Goal: Navigation & Orientation: Locate item on page

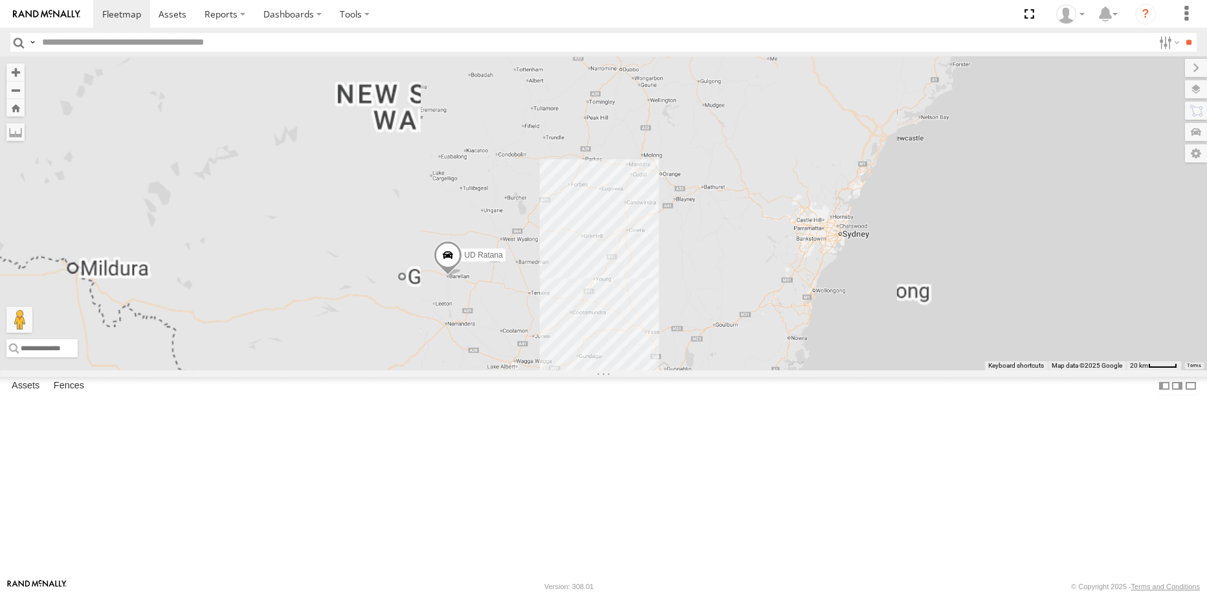
drag, startPoint x: 777, startPoint y: 497, endPoint x: 753, endPoint y: 338, distance: 160.5
click at [753, 338] on div "UD Crew 2 (Cam) UD Ratana" at bounding box center [603, 213] width 1207 height 313
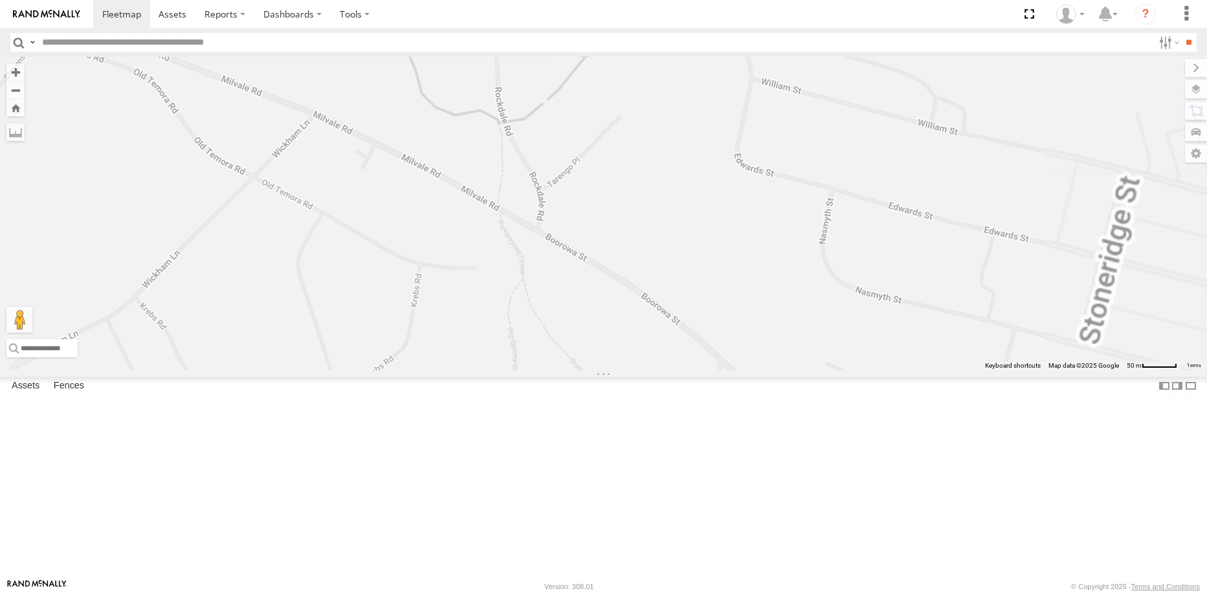
drag, startPoint x: 836, startPoint y: 251, endPoint x: 753, endPoint y: 142, distance: 137.6
click at [752, 140] on div "UD Crew 2 (Cam) UD Ratana Greedy [PERSON_NAME] UD-[PERSON_NAME]" at bounding box center [603, 213] width 1207 height 313
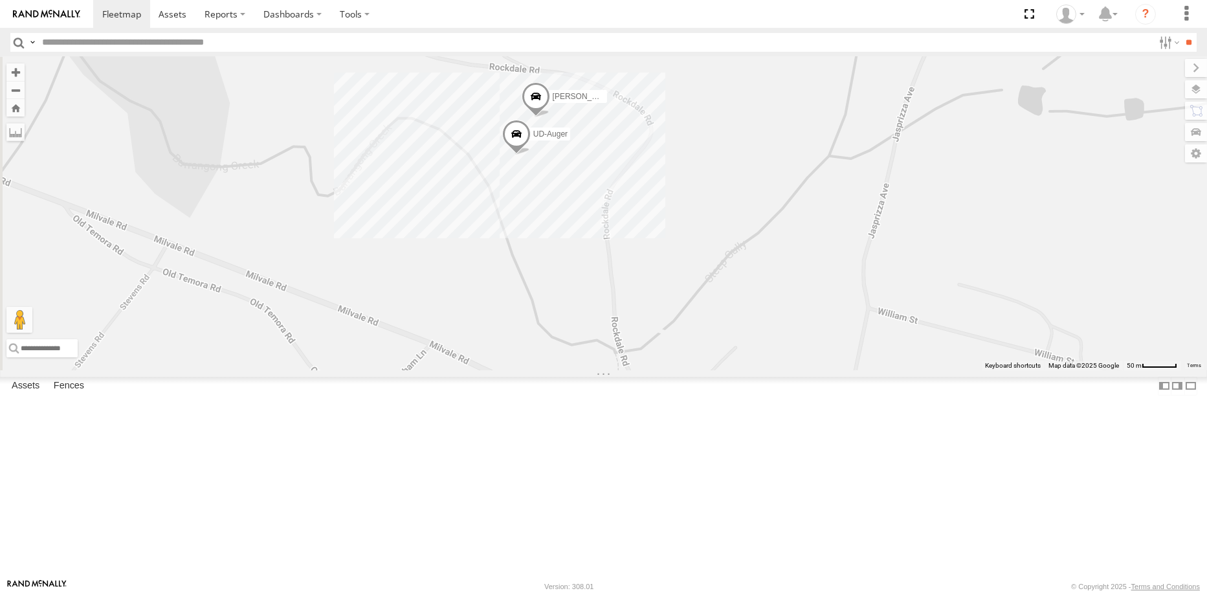
drag, startPoint x: 889, startPoint y: 458, endPoint x: 909, endPoint y: 483, distance: 31.7
click at [909, 370] on div "UD Crew 2 (Cam) UD Ratana Greedy [PERSON_NAME] UD-[PERSON_NAME]" at bounding box center [603, 213] width 1207 height 313
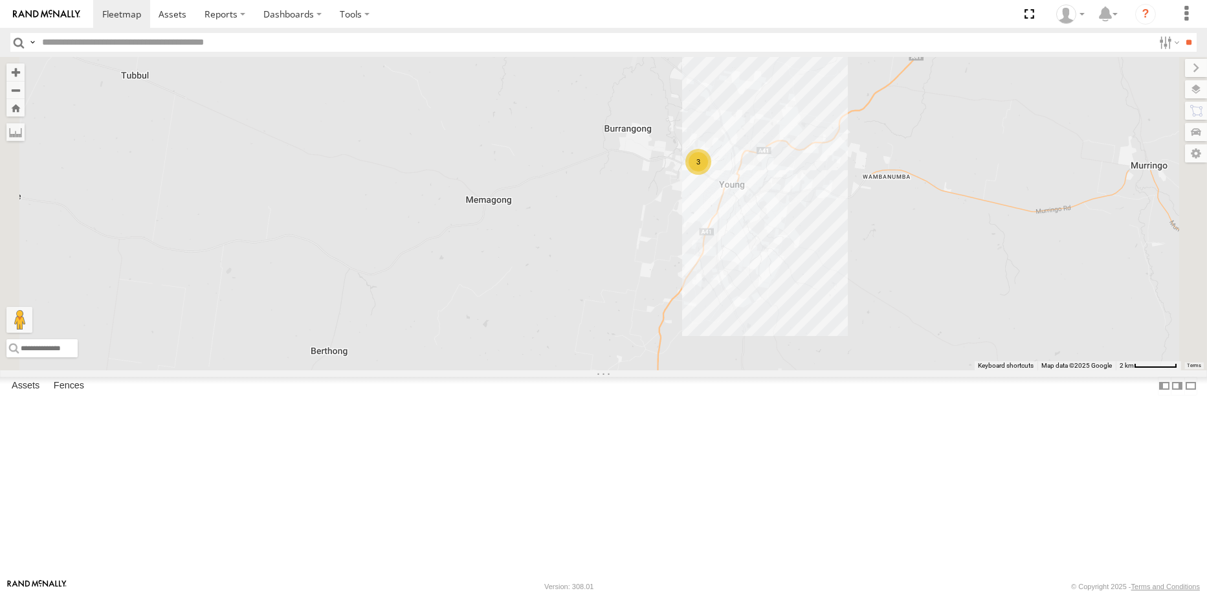
click at [0, 0] on div at bounding box center [0, 0] width 0 height 0
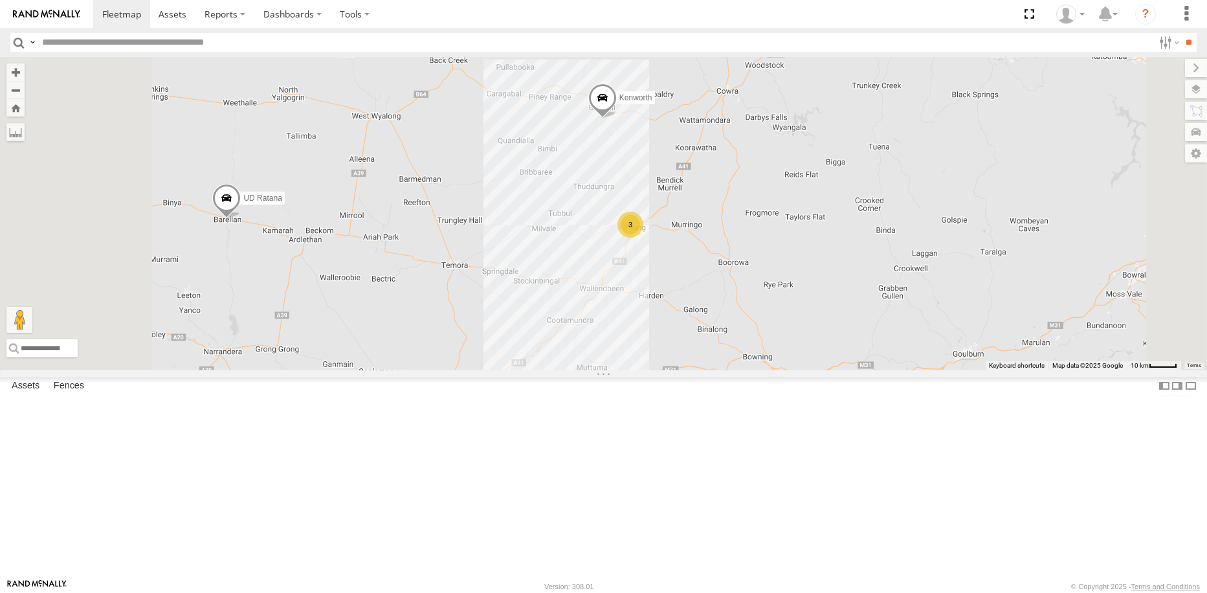
drag, startPoint x: 834, startPoint y: 258, endPoint x: 832, endPoint y: 264, distance: 6.8
click at [832, 264] on div "UD Crew 2 (Cam) UD Ratana 3 Kenworth" at bounding box center [603, 213] width 1207 height 313
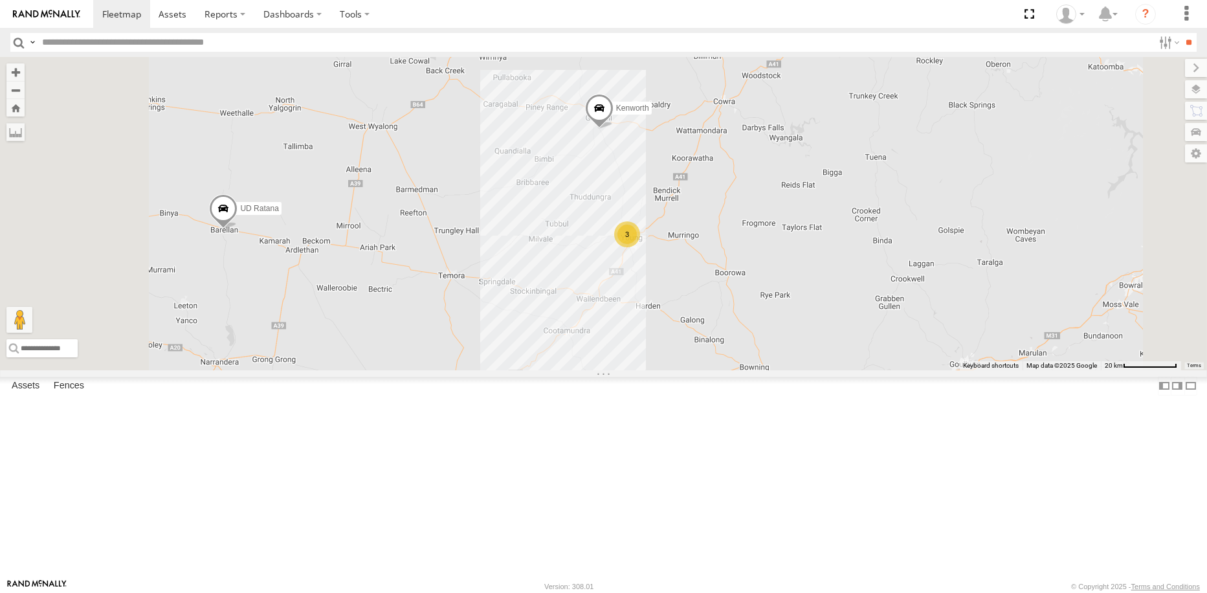
click at [613, 129] on span at bounding box center [598, 111] width 28 height 35
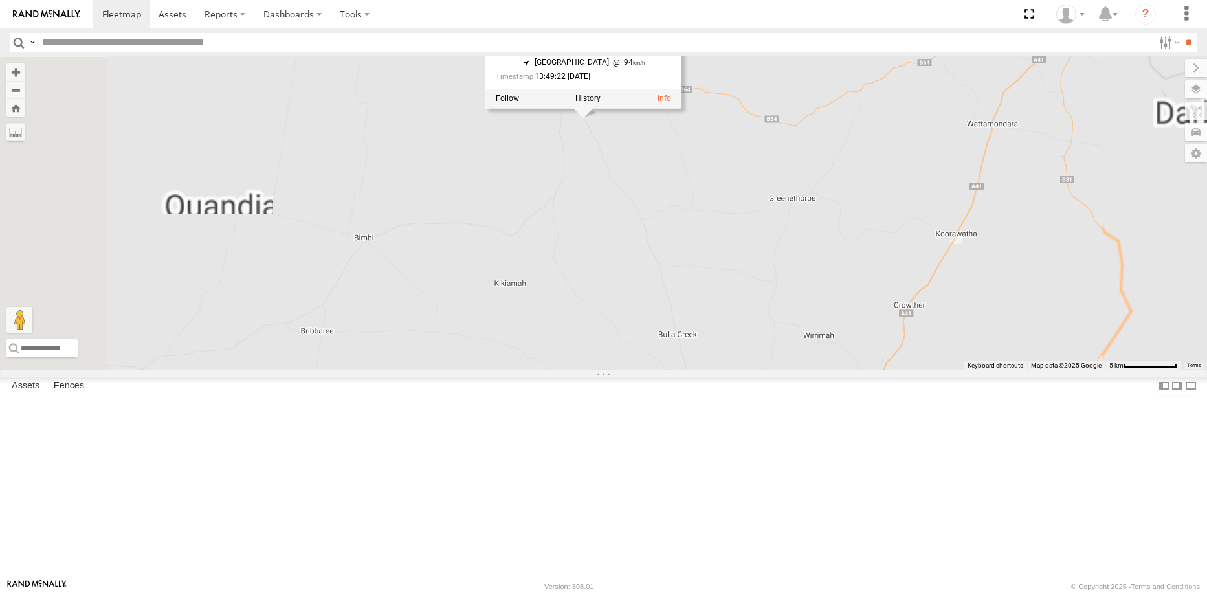
drag, startPoint x: 755, startPoint y: 267, endPoint x: 757, endPoint y: 280, distance: 13.2
click at [757, 280] on div "UD Crew 2 (Cam) UD [PERSON_NAME] All Assets [PERSON_NAME] Way [PERSON_NAME] -33…" at bounding box center [603, 213] width 1207 height 313
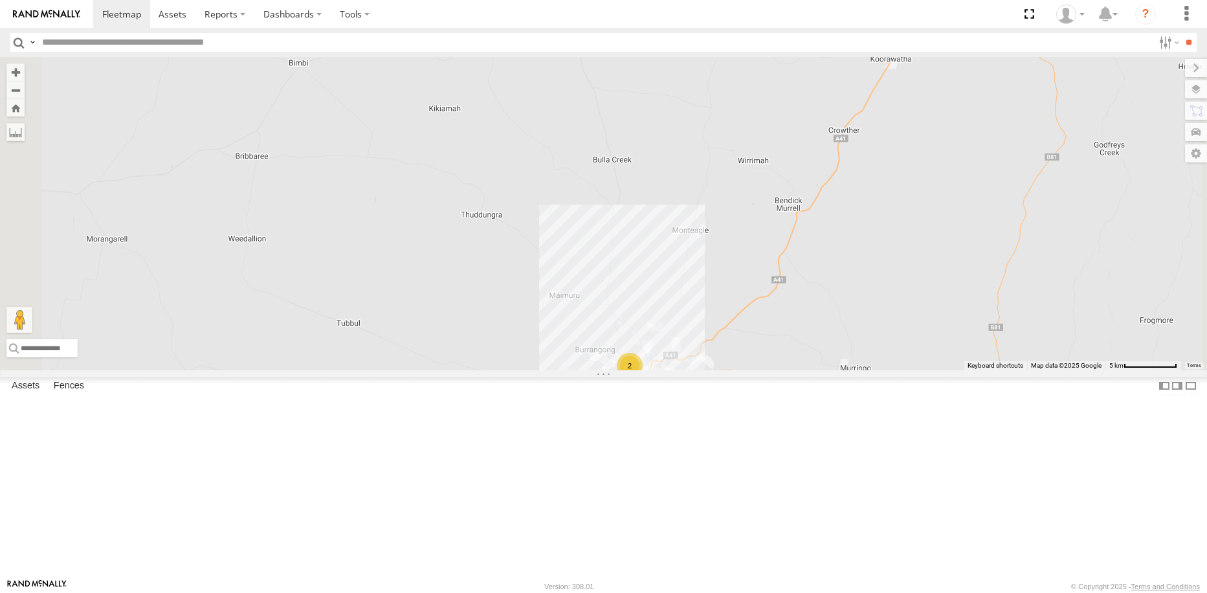
drag, startPoint x: 847, startPoint y: 386, endPoint x: 779, endPoint y: 194, distance: 204.5
click at [779, 198] on div "UD Crew 2 (Cam) UD [PERSON_NAME] All Assets [PERSON_NAME] Way [PERSON_NAME] -33…" at bounding box center [603, 213] width 1207 height 313
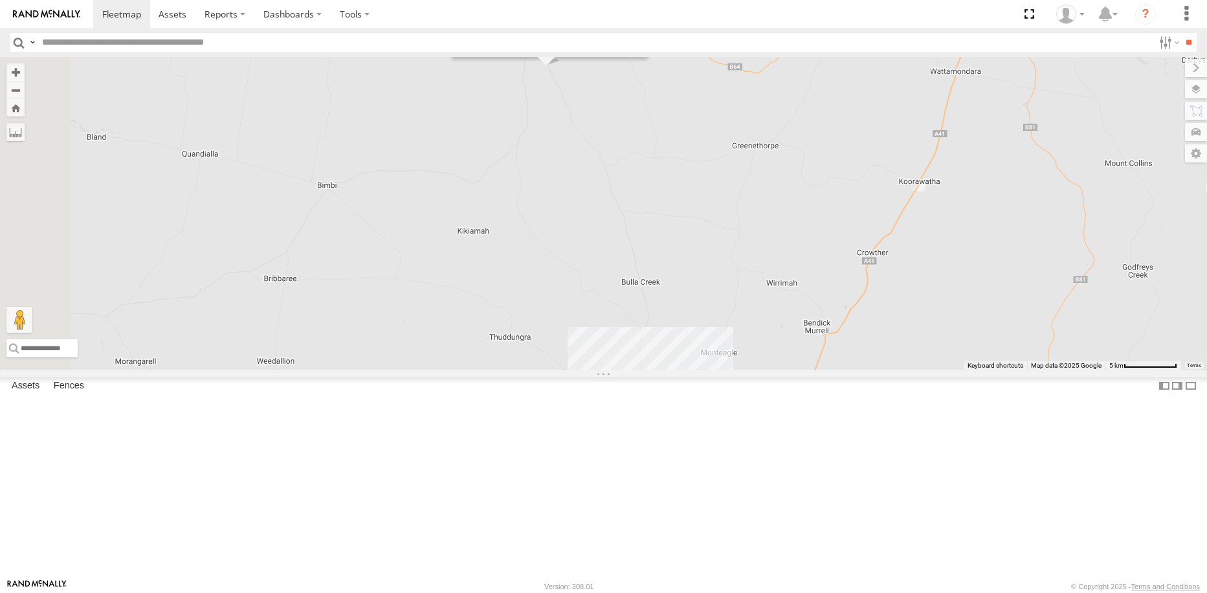
drag, startPoint x: 809, startPoint y: 340, endPoint x: 837, endPoint y: 446, distance: 109.9
click at [837, 370] on div "UD Crew 2 (Cam) UD [PERSON_NAME] All Assets [PERSON_NAME] Way [PERSON_NAME] -33…" at bounding box center [603, 213] width 1207 height 313
click at [823, 276] on div "UD Crew 2 (Cam) UD [PERSON_NAME] All Assets [PERSON_NAME] Way [PERSON_NAME] -33…" at bounding box center [603, 213] width 1207 height 313
